Goal: Task Accomplishment & Management: Use online tool/utility

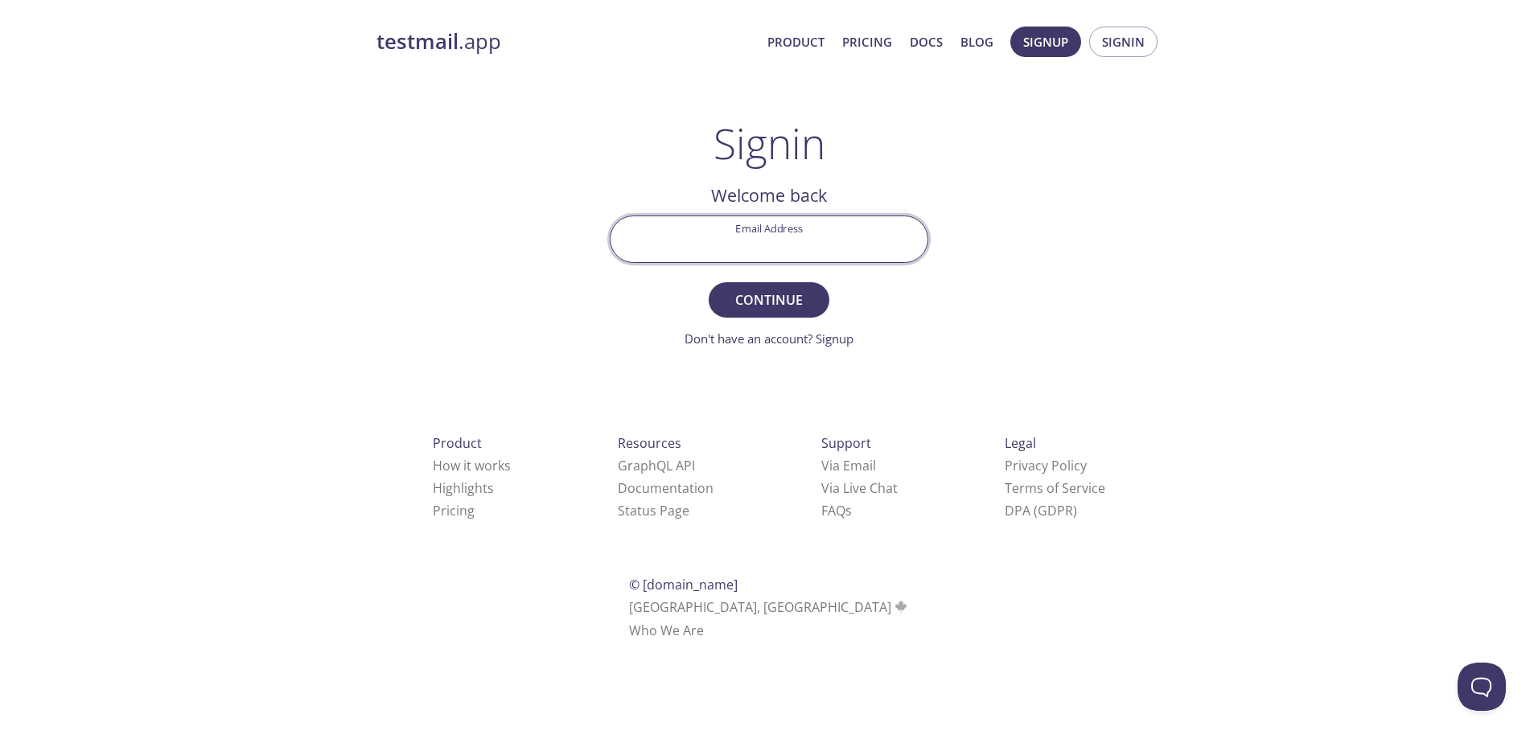
click at [844, 219] on input "Email Address" at bounding box center [769, 239] width 317 height 46
type input "[EMAIL_ADDRESS][DOMAIN_NAME]"
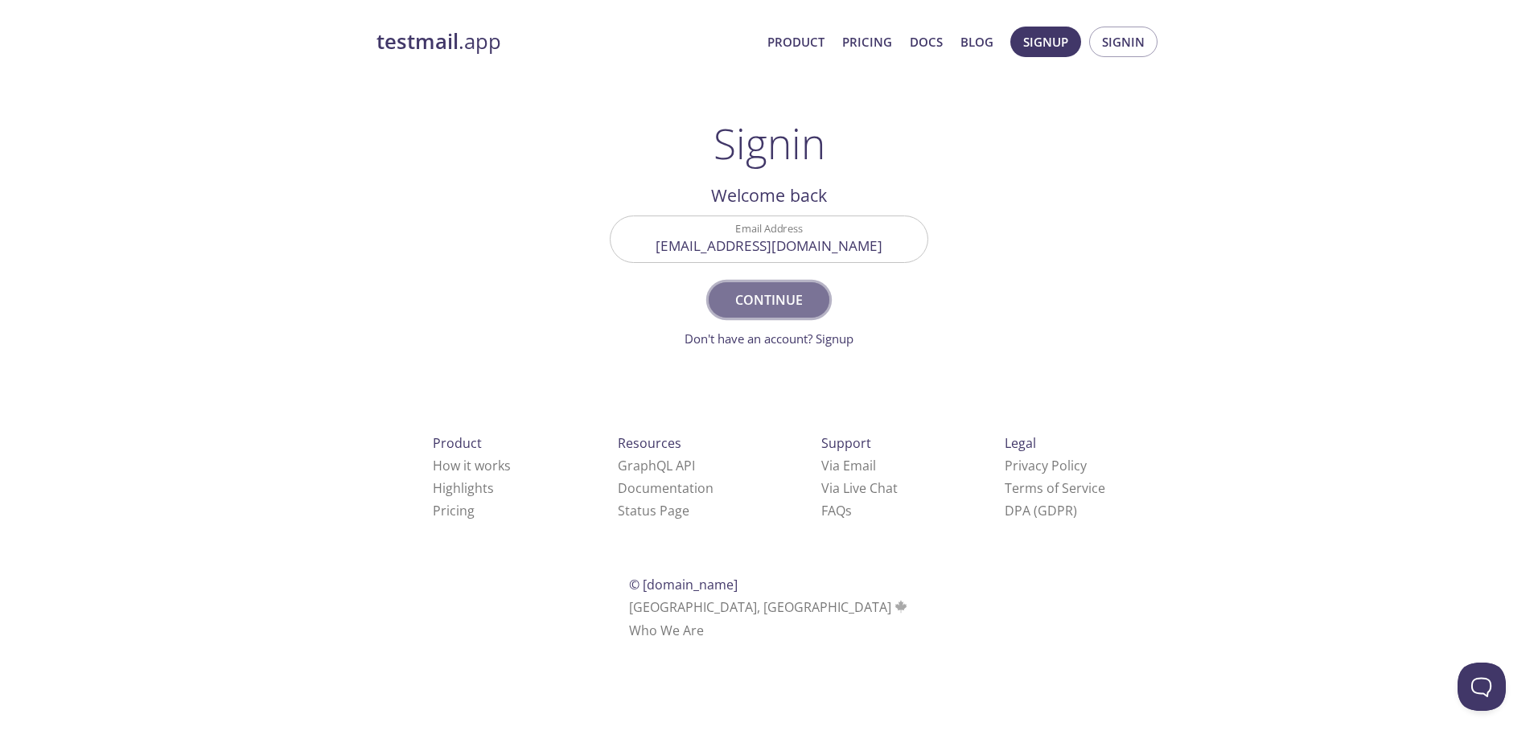
click at [764, 293] on span "Continue" at bounding box center [768, 300] width 85 height 23
click at [799, 245] on input "Signin Security Code" at bounding box center [769, 239] width 317 height 46
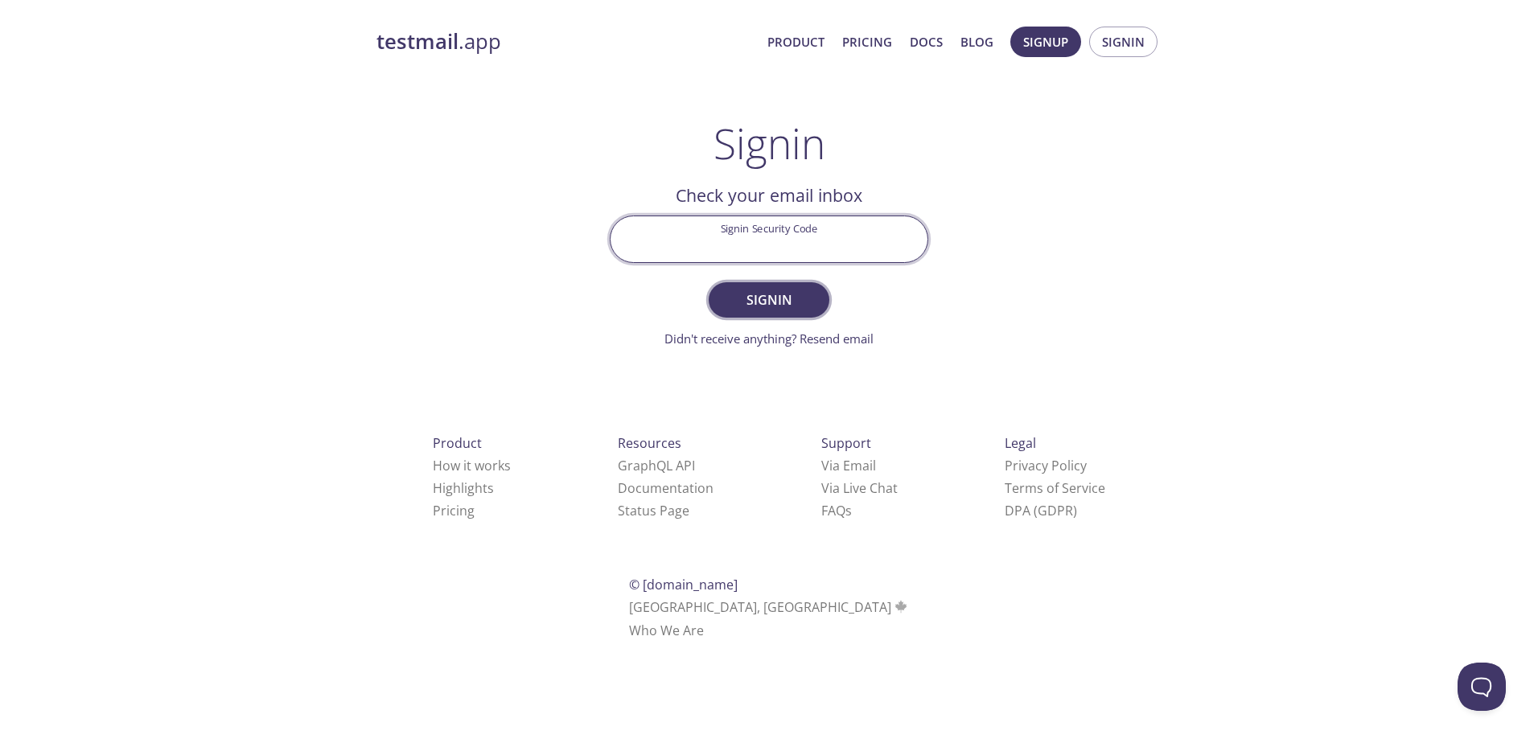
paste input "XKSNM4G"
type input "XKSNM4G"
click at [787, 299] on span "Signin" at bounding box center [768, 300] width 85 height 23
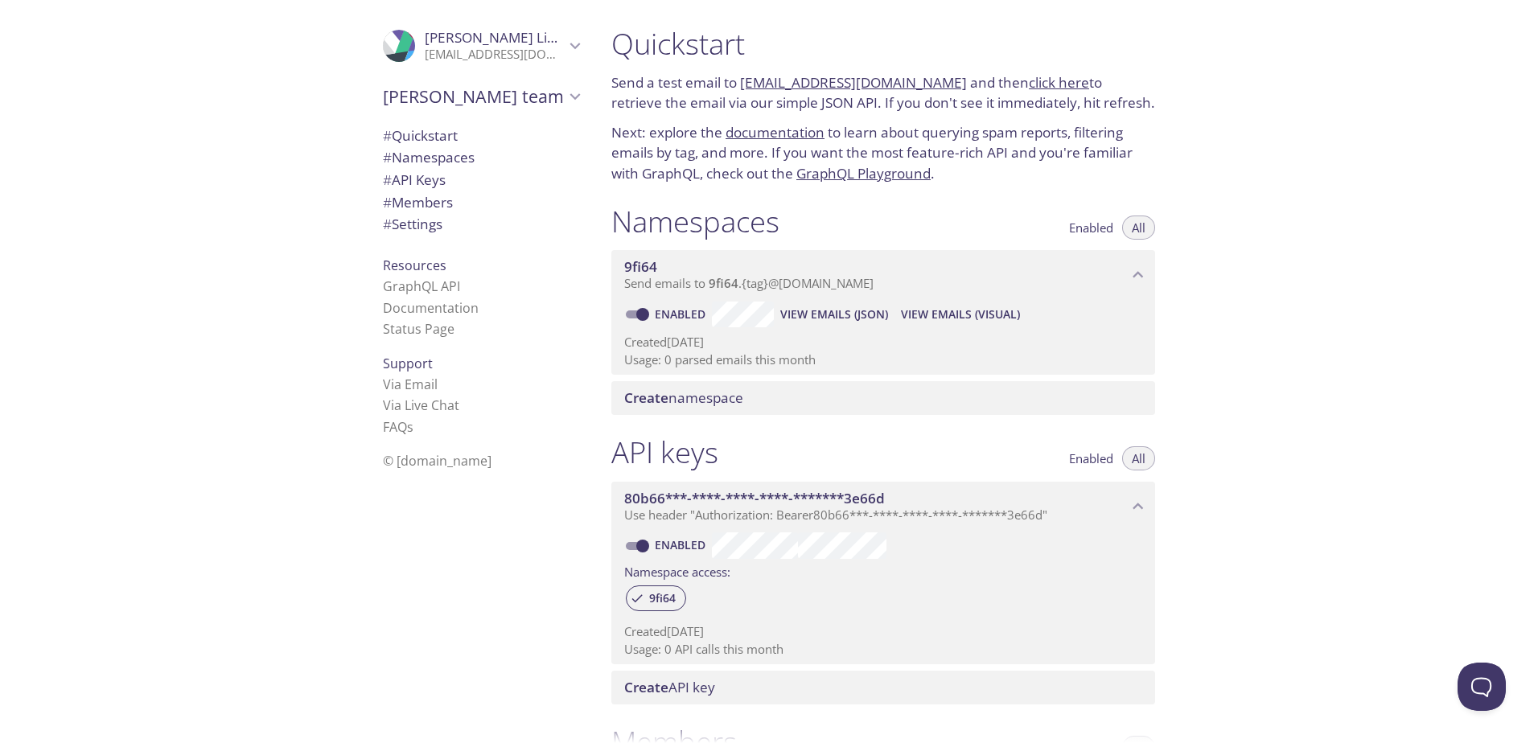
click at [913, 23] on div at bounding box center [769, 13] width 1538 height 26
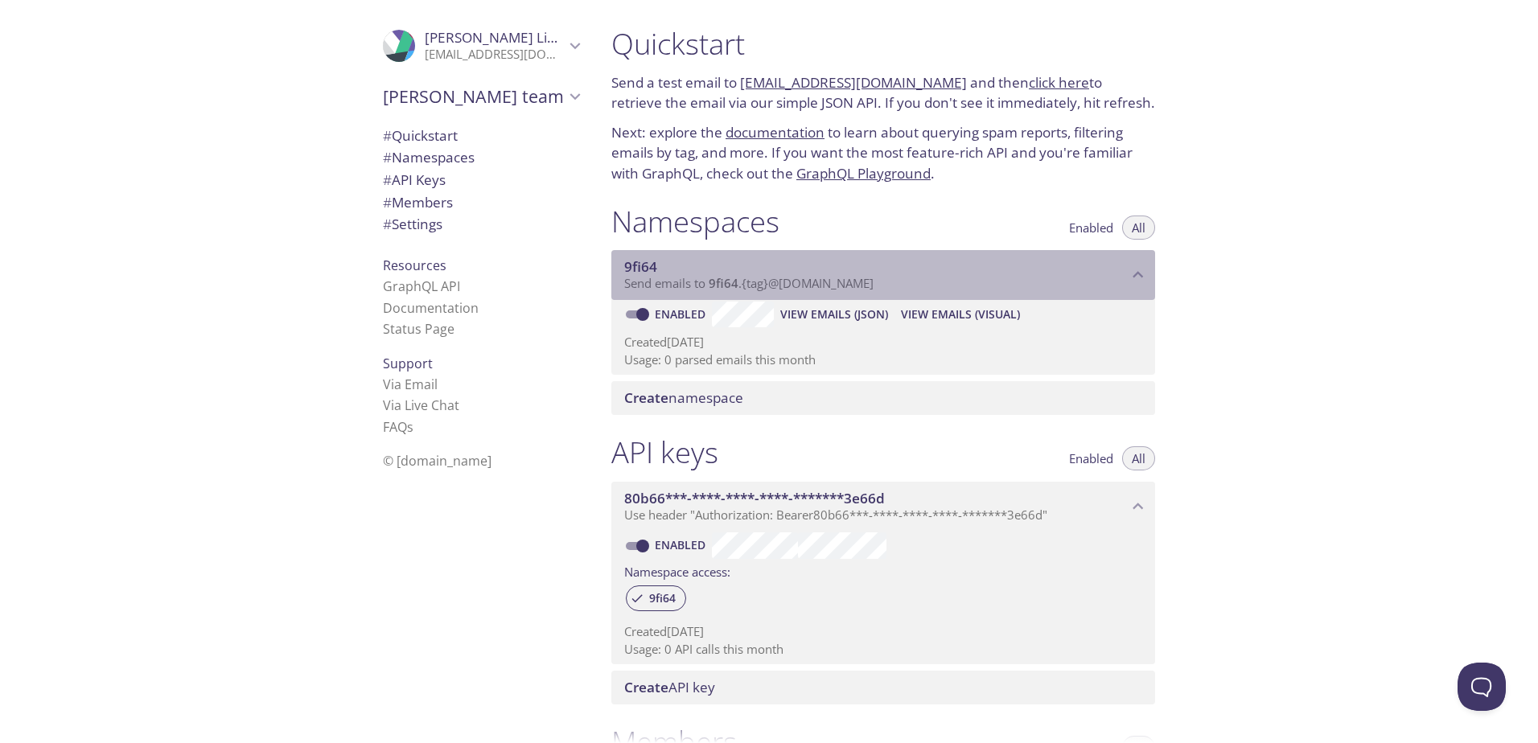
click at [905, 290] on p "Send emails to 9fi64 . {tag} @[DOMAIN_NAME]" at bounding box center [876, 284] width 504 height 16
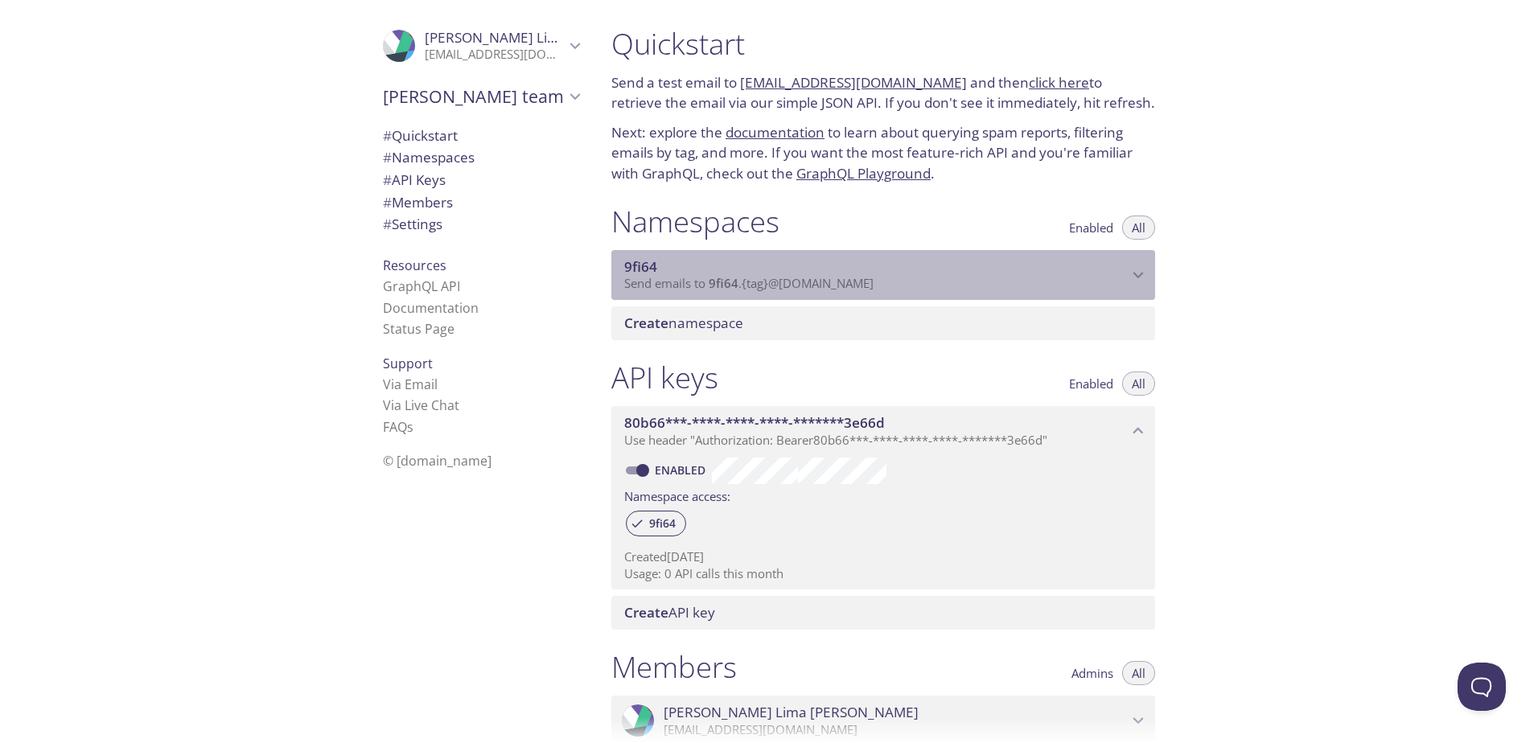
click at [905, 290] on p "Send emails to 9fi64 . {tag} @[DOMAIN_NAME]" at bounding box center [876, 284] width 504 height 16
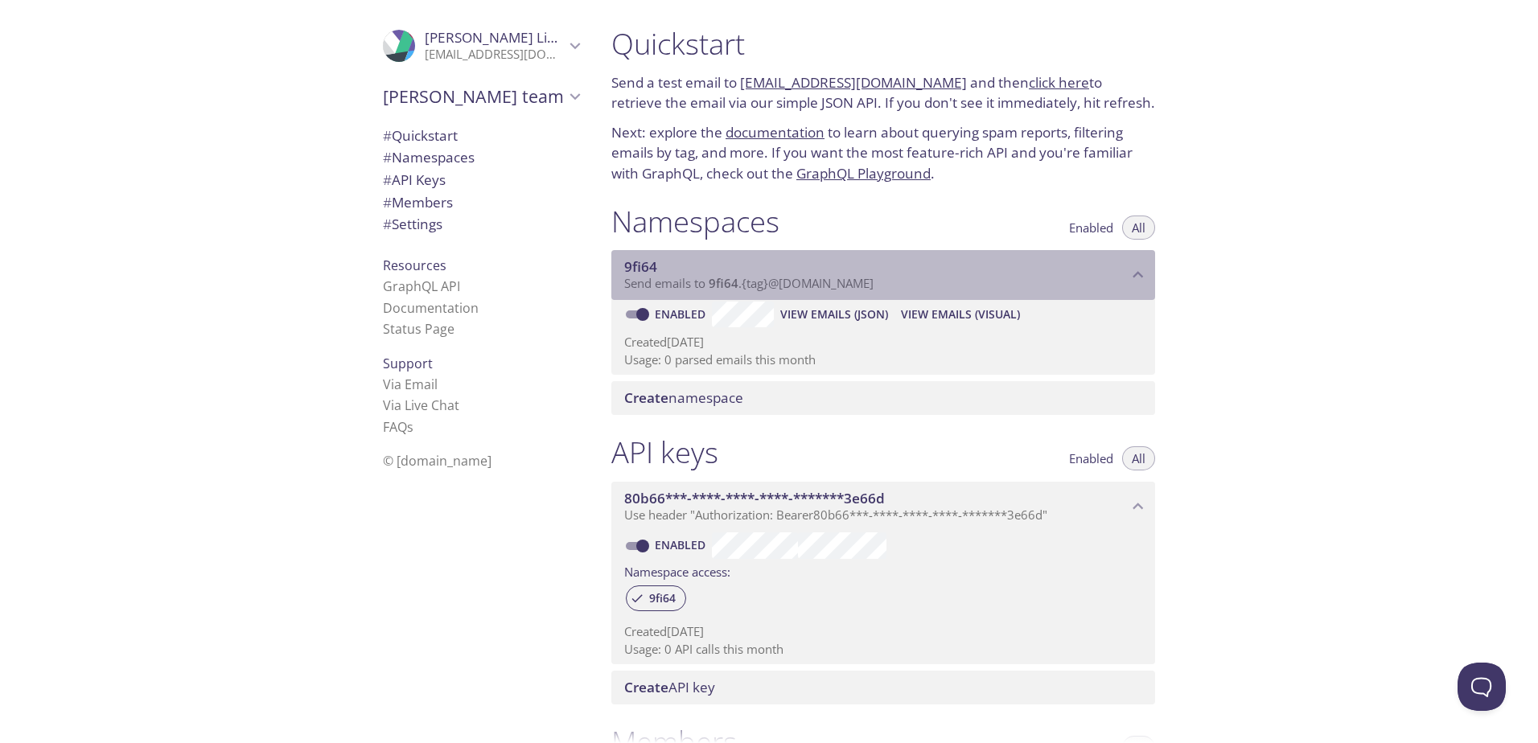
drag, startPoint x: 898, startPoint y: 284, endPoint x: 801, endPoint y: 287, distance: 96.6
click at [802, 287] on p "Send emails to 9fi64 . {tag} @[DOMAIN_NAME]" at bounding box center [876, 284] width 504 height 16
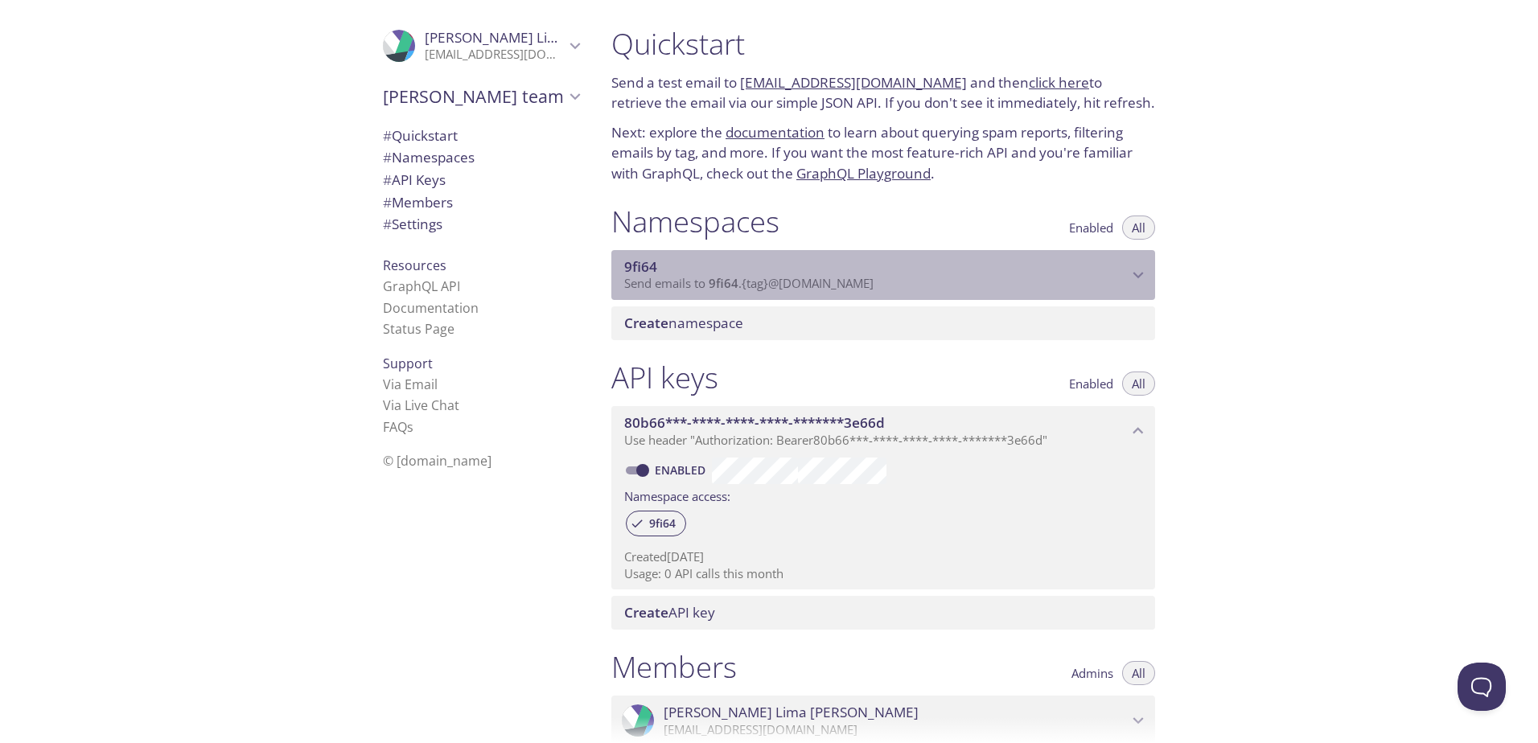
click at [801, 287] on span "Send emails to 9fi64 . {tag} @[DOMAIN_NAME]" at bounding box center [748, 283] width 249 height 16
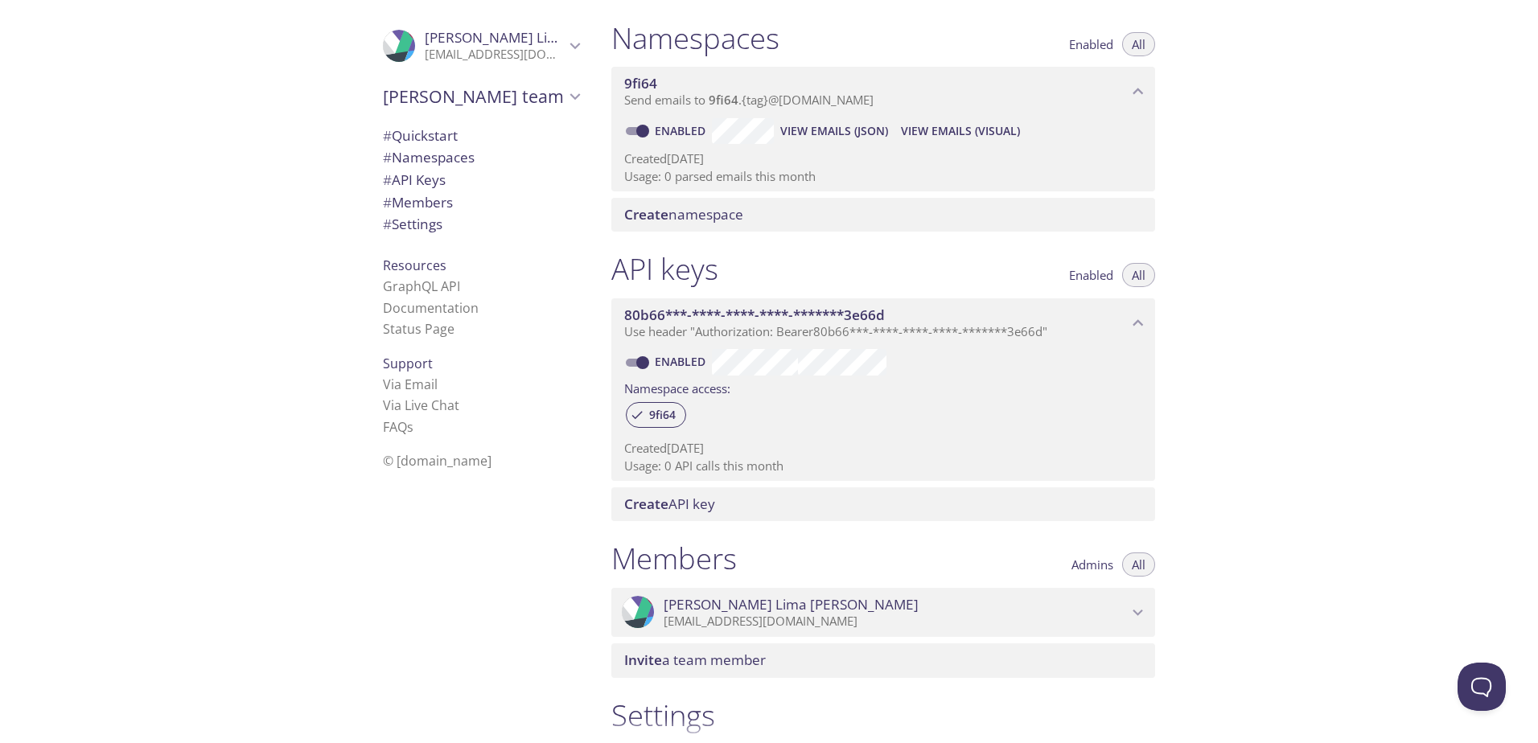
scroll to position [159, 0]
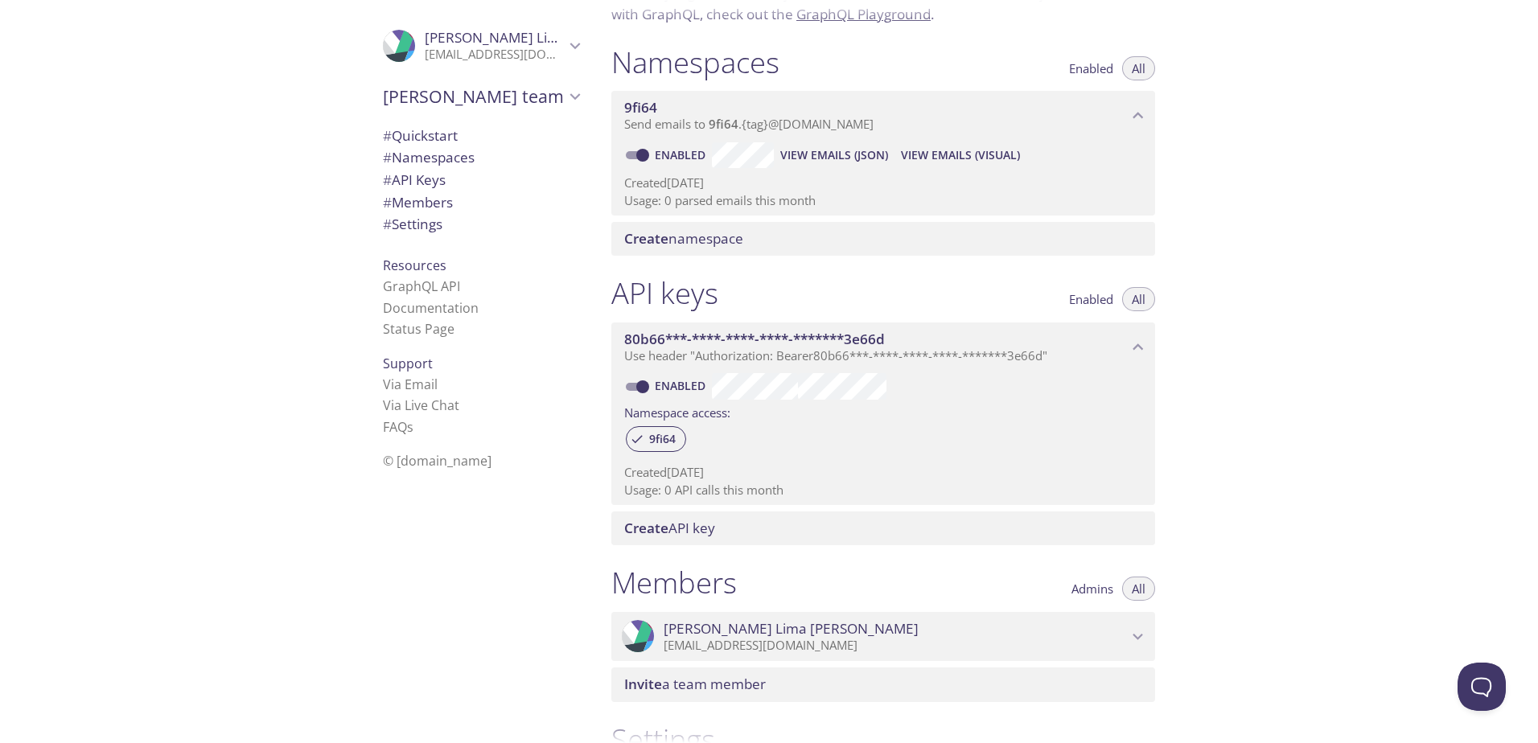
click at [426, 135] on span "# Quickstart" at bounding box center [420, 135] width 75 height 19
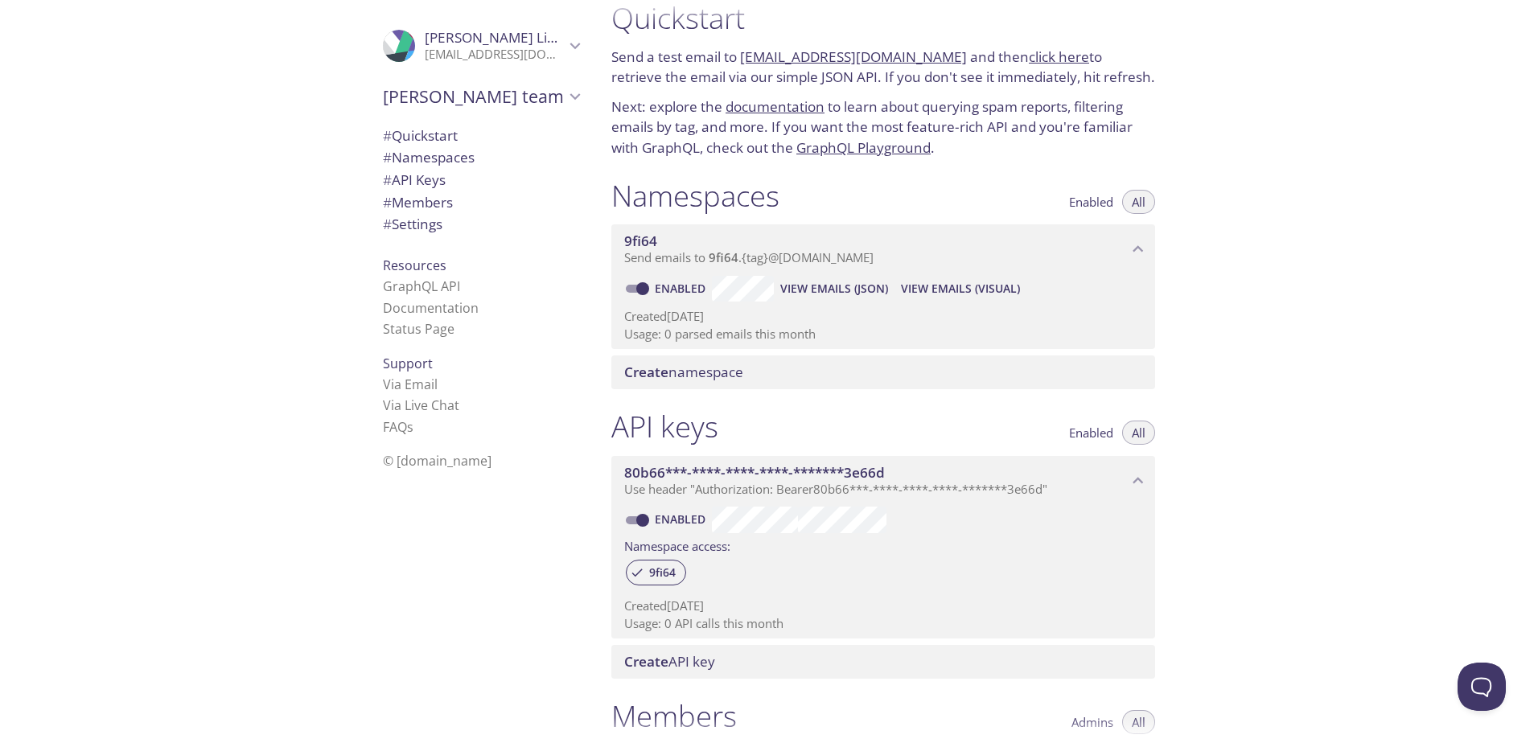
click at [755, 57] on link "[EMAIL_ADDRESS][DOMAIN_NAME]" at bounding box center [853, 56] width 227 height 19
click at [887, 113] on p "Next: explore the documentation to learn about querying spam reports, filtering…" at bounding box center [883, 128] width 544 height 62
click at [909, 58] on link "[EMAIL_ADDRESS][DOMAIN_NAME]" at bounding box center [853, 56] width 227 height 19
click at [384, 562] on div ".cls-1 { fill: #6d5ca8; } .cls-2 { fill: #3fc191; } .cls-3 { fill: #3b4752; } .…" at bounding box center [477, 371] width 241 height 743
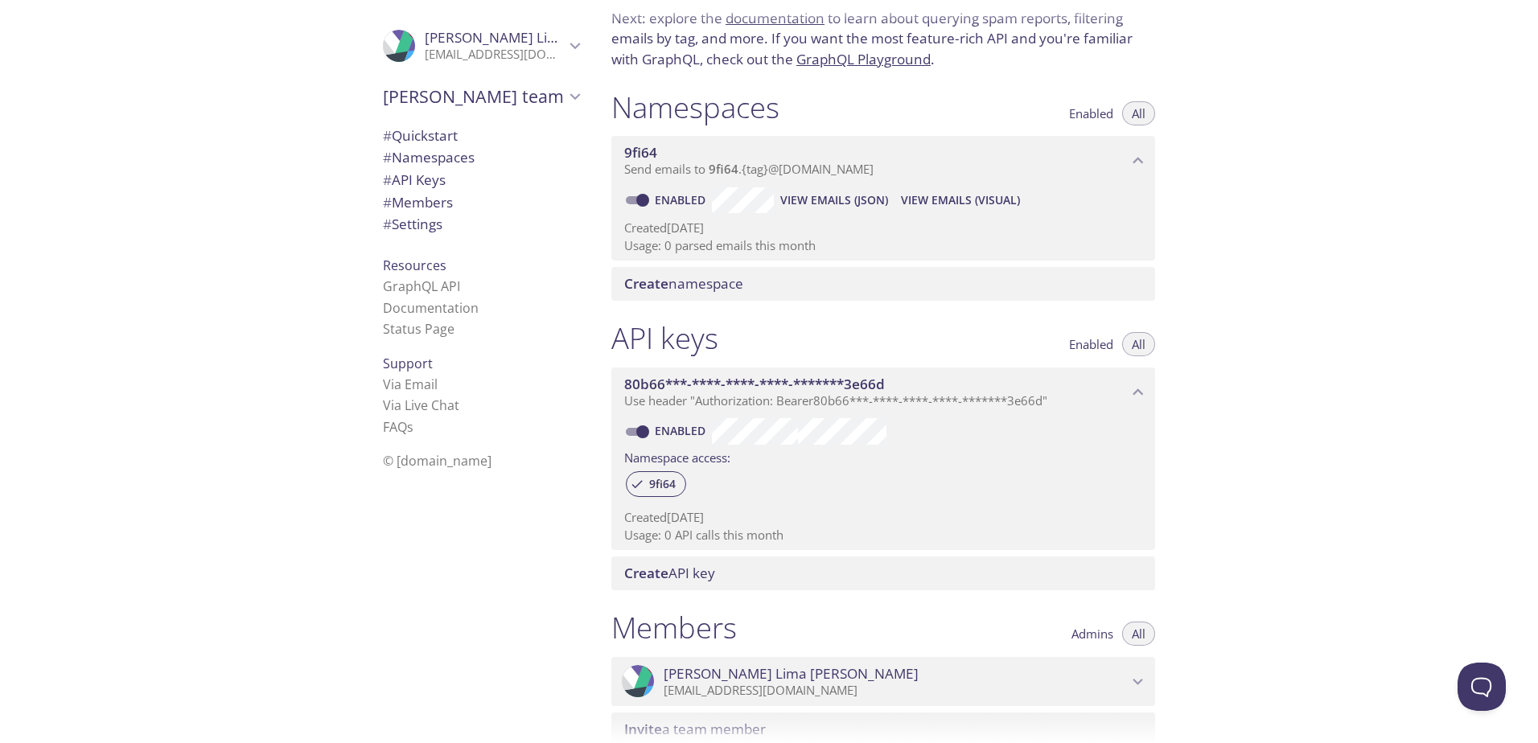
scroll to position [0, 0]
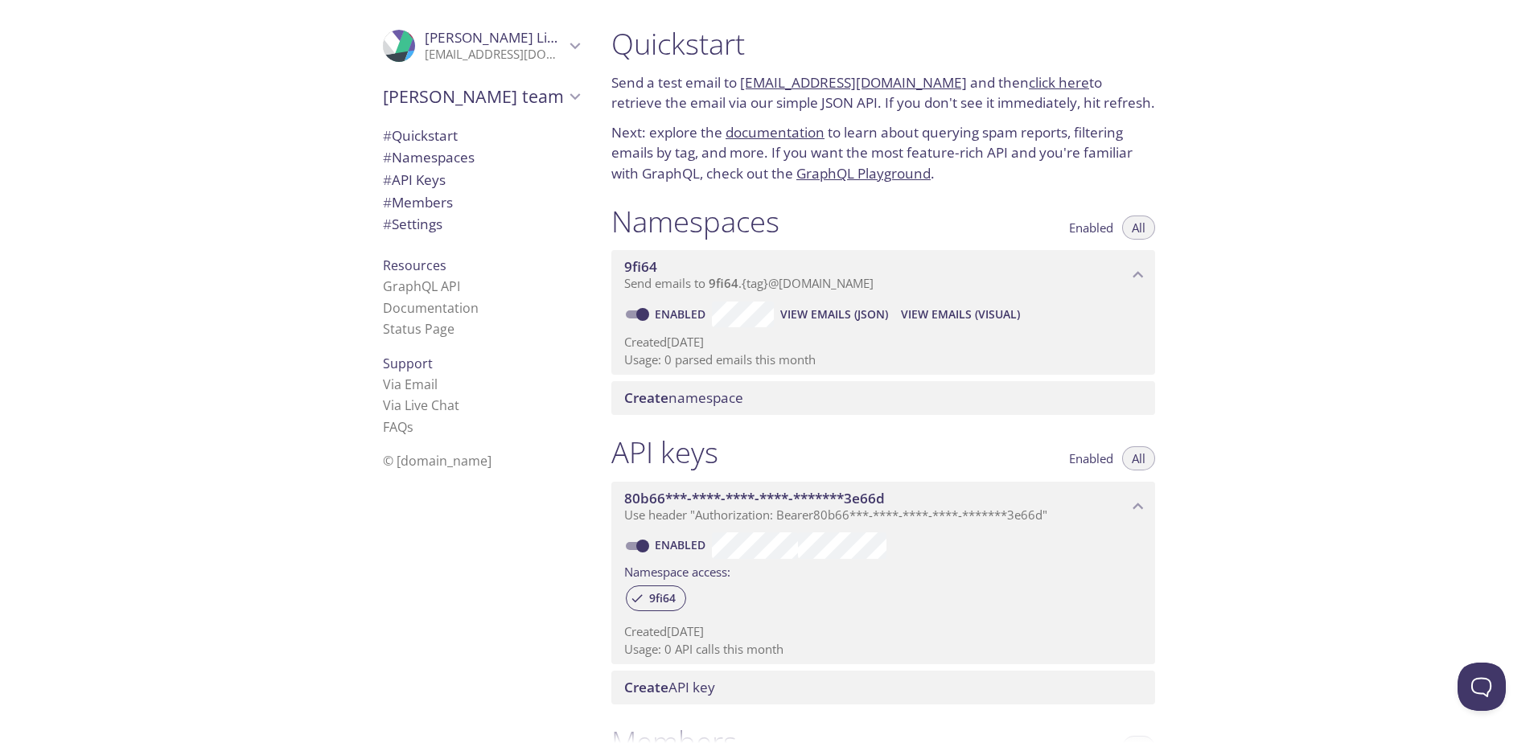
drag, startPoint x: 1039, startPoint y: 83, endPoint x: 980, endPoint y: 154, distance: 92.6
click at [980, 154] on p "Next: explore the documentation to learn about querying spam reports, filtering…" at bounding box center [883, 153] width 544 height 62
click at [959, 319] on span "View Emails (Visual)" at bounding box center [960, 314] width 119 height 19
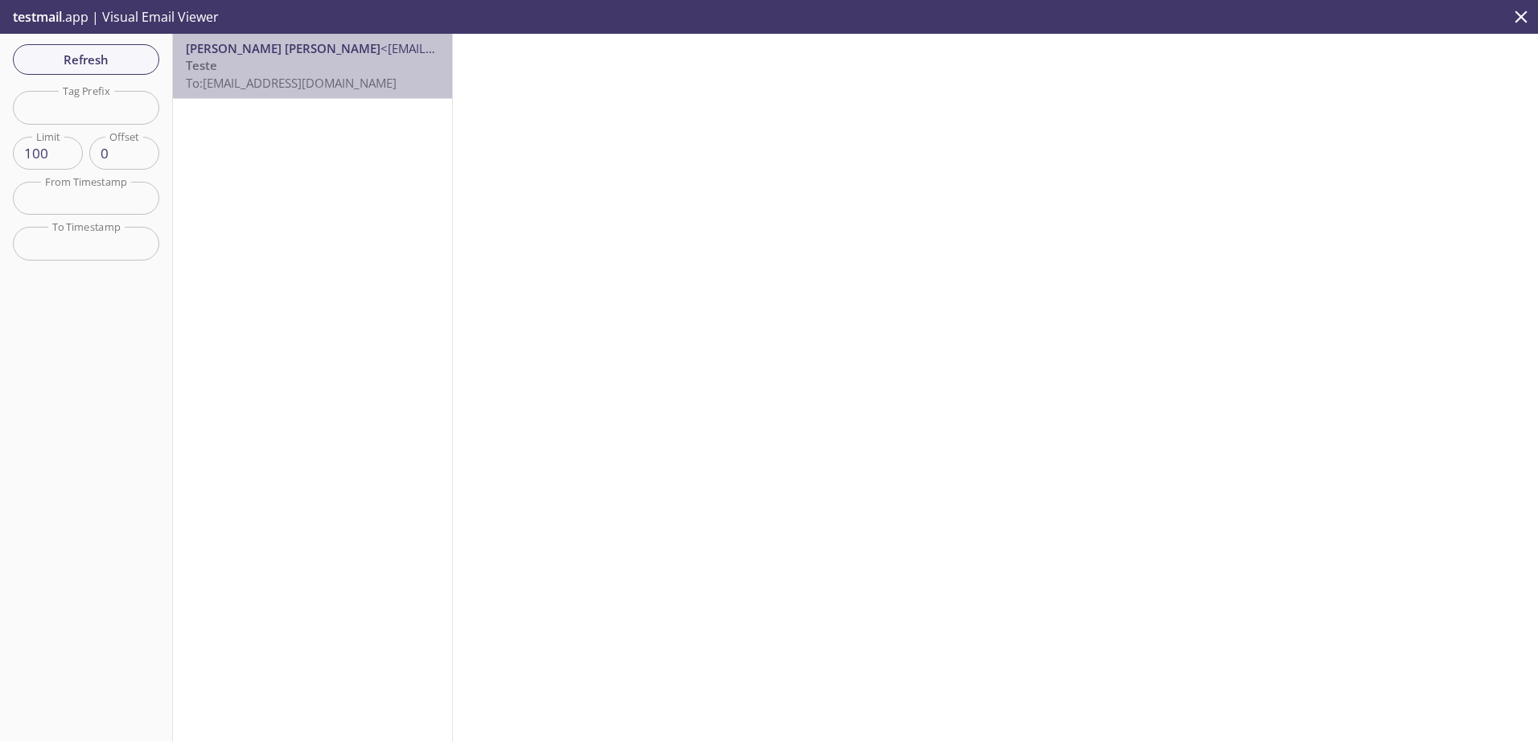
click at [343, 68] on p "Teste To: [EMAIL_ADDRESS][DOMAIN_NAME]" at bounding box center [312, 74] width 253 height 35
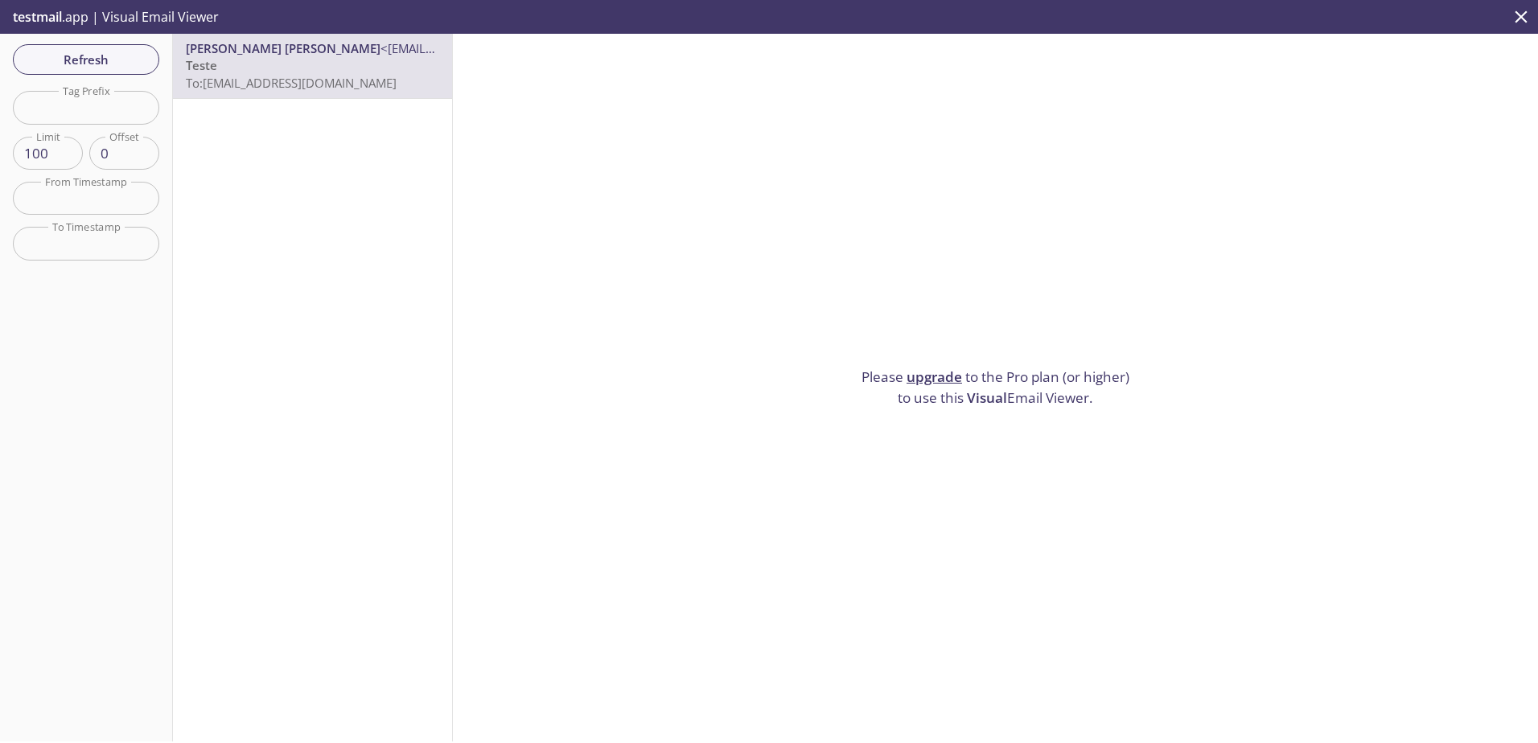
click at [1227, 24] on icon "close" at bounding box center [1521, 16] width 21 height 21
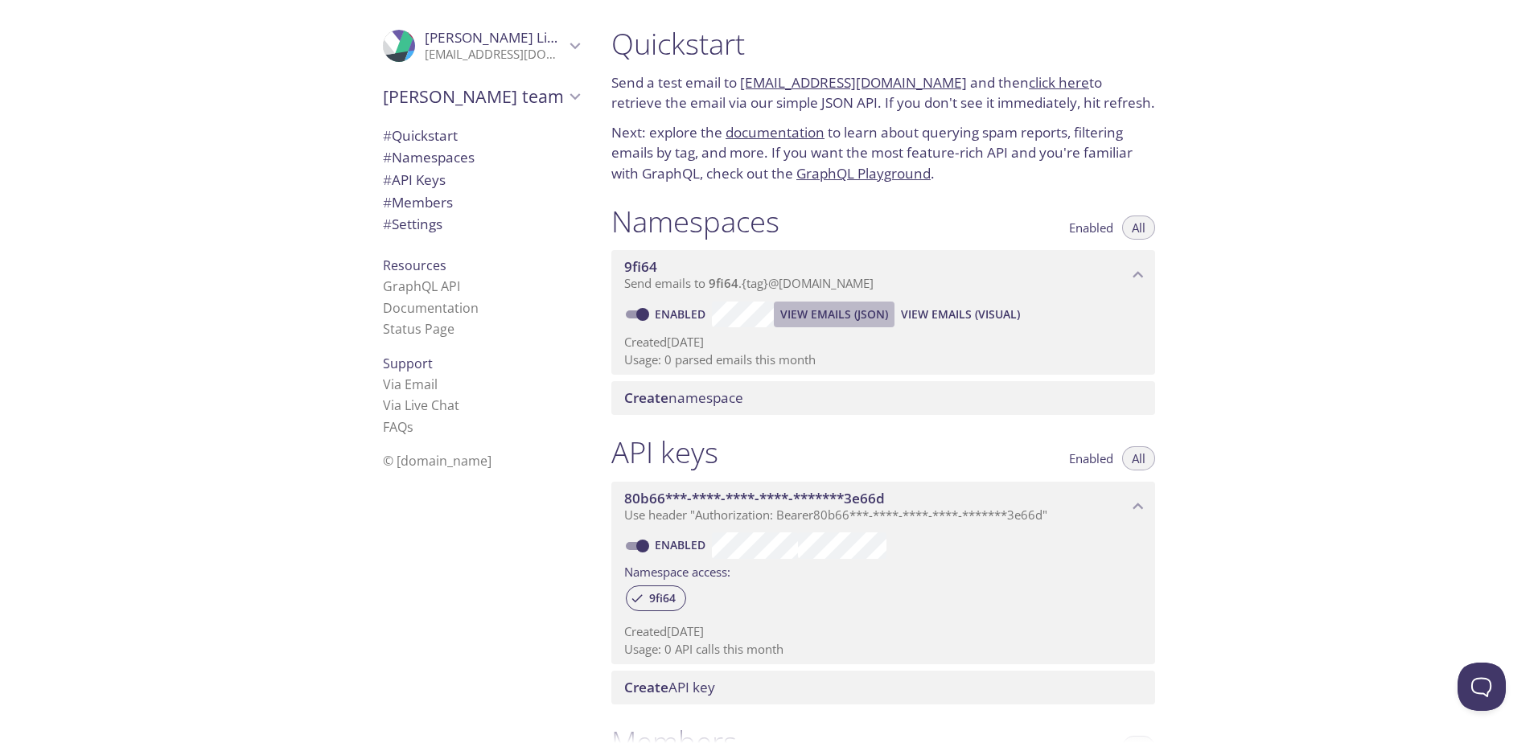
click at [849, 314] on span "View Emails (JSON)" at bounding box center [834, 314] width 108 height 19
drag, startPoint x: 936, startPoint y: 81, endPoint x: 745, endPoint y: 81, distance: 190.7
click at [745, 81] on p "Send a test email to [EMAIL_ADDRESS][DOMAIN_NAME] and then click here to retrie…" at bounding box center [883, 92] width 544 height 41
copy p "[EMAIL_ADDRESS][DOMAIN_NAME]"
click at [428, 595] on div ".cls-1 { fill: #6d5ca8; } .cls-2 { fill: #3fc191; } .cls-3 { fill: #3b4752; } .…" at bounding box center [477, 371] width 241 height 743
